Goal: Transaction & Acquisition: Purchase product/service

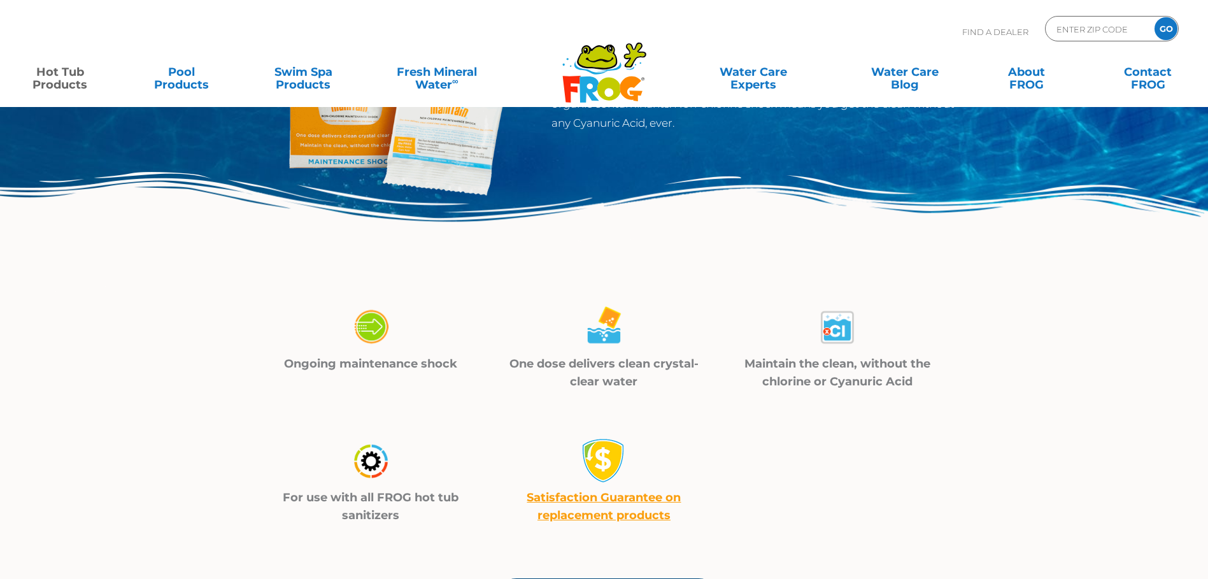
scroll to position [255, 0]
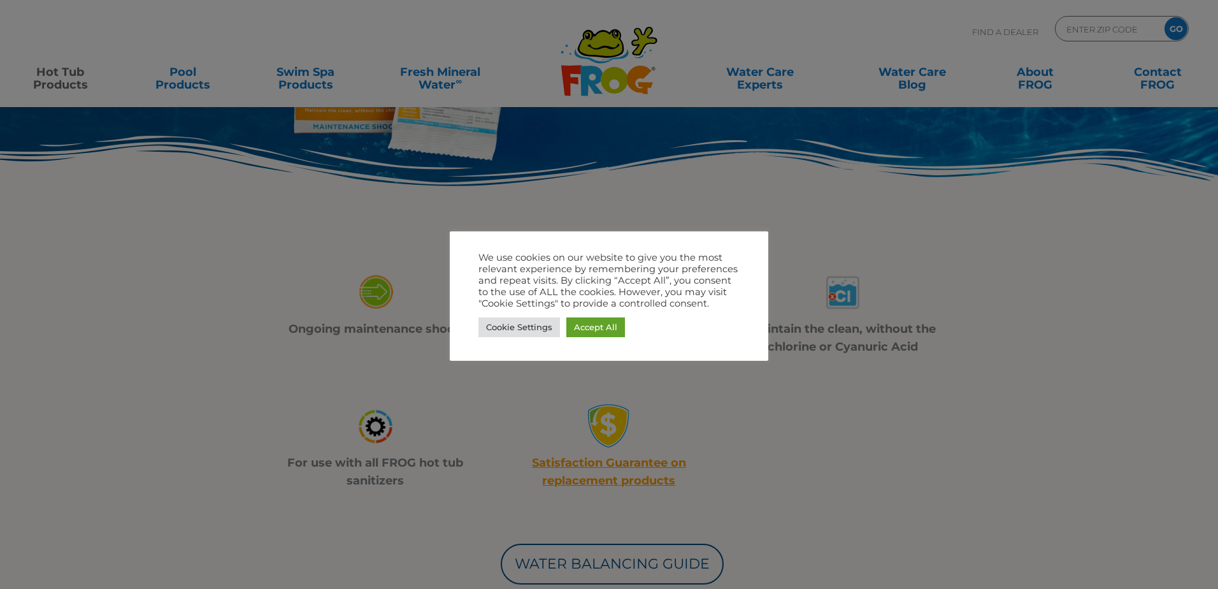
click at [596, 327] on link "Accept All" at bounding box center [595, 327] width 59 height 20
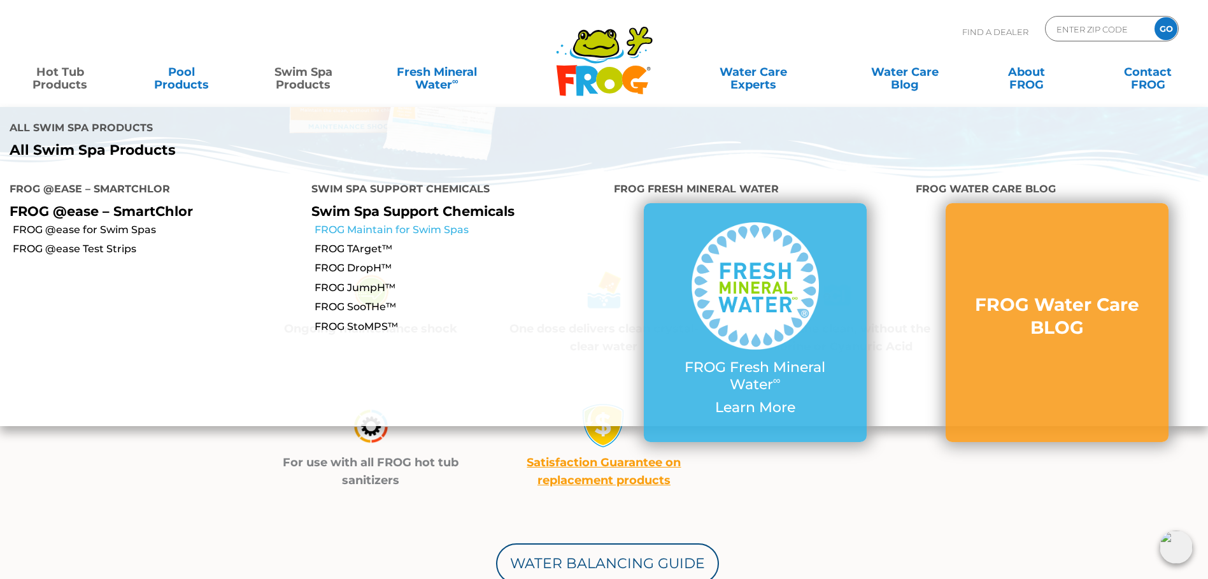
click at [394, 223] on link "FROG Maintain for Swim Spas" at bounding box center [459, 230] width 289 height 14
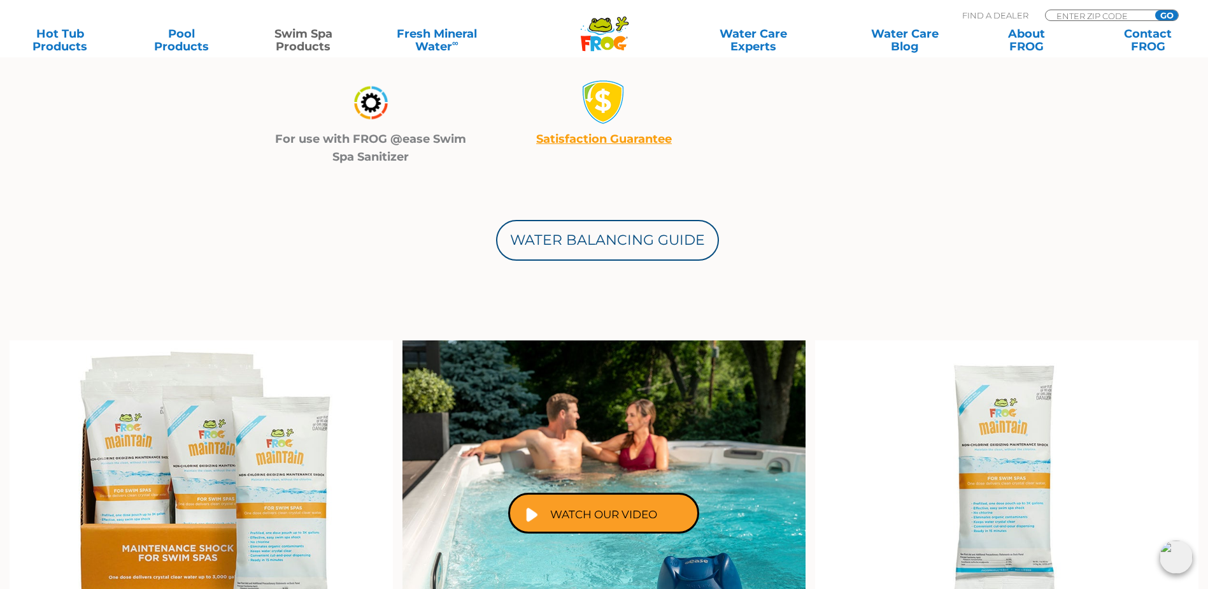
scroll to position [573, 0]
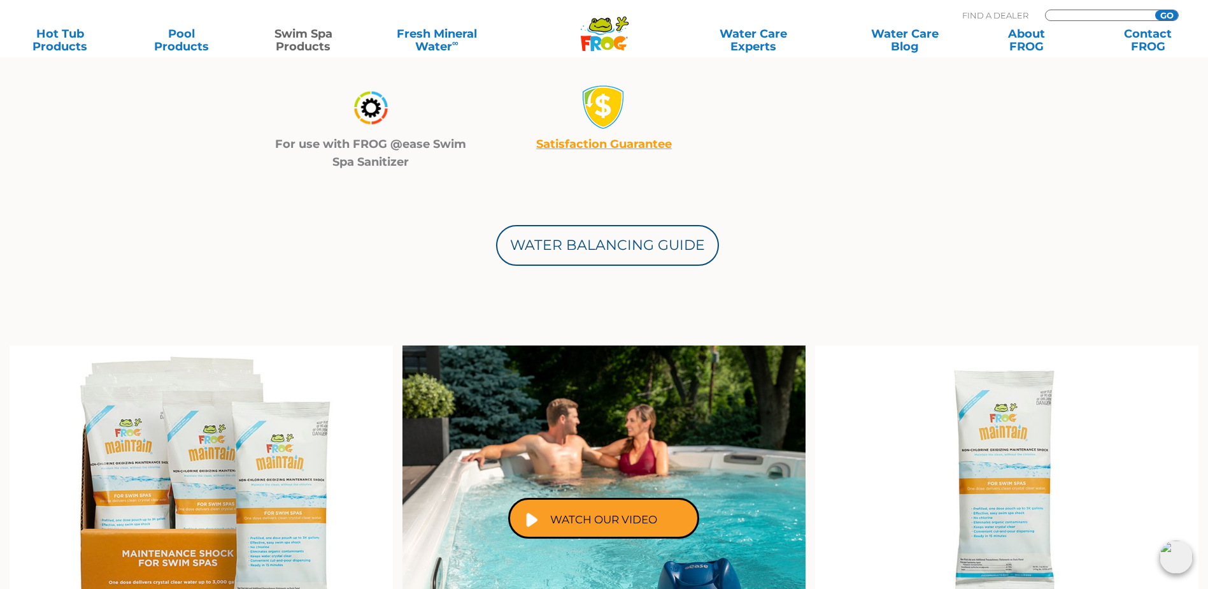
click at [1110, 15] on input "Zip Code Form" at bounding box center [1098, 15] width 86 height 11
type input "T6E 6"
drag, startPoint x: 1129, startPoint y: 13, endPoint x: 910, endPoint y: 18, distance: 218.5
click at [910, 18] on div ".st130{clip-path:url(#SVGID_2_);fill-rule:evenodd;clip-rule:evenodd;fill:#C3CC0…" at bounding box center [604, 23] width 1183 height 35
